Goal: Find specific fact: Find specific fact

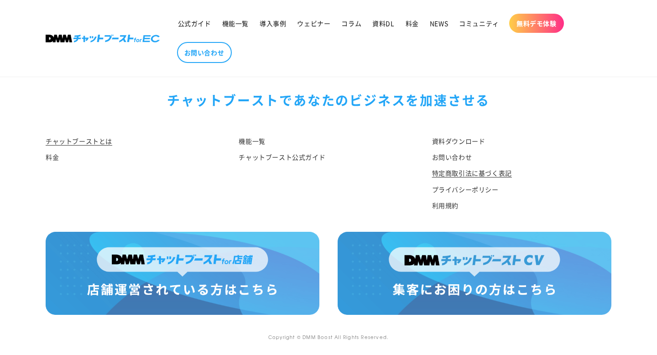
click at [446, 177] on link "特定商取引法に基づく表記" at bounding box center [472, 173] width 80 height 16
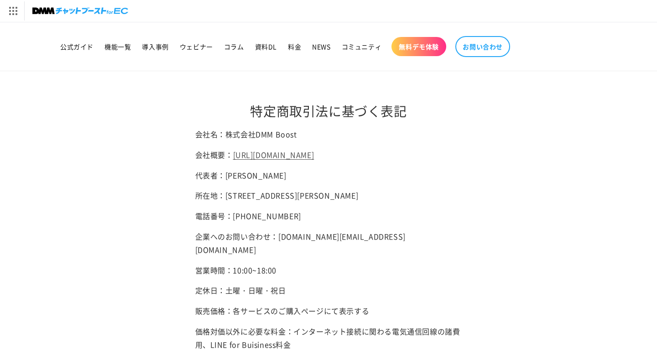
click at [225, 135] on p "会社名：株式会社DMM Boost" at bounding box center [328, 134] width 267 height 13
drag, startPoint x: 228, startPoint y: 135, endPoint x: 315, endPoint y: 136, distance: 87.2
click at [315, 136] on p "会社名：株式会社DMM Boost" at bounding box center [328, 134] width 267 height 13
copy p "株式会社DMM Boost"
